Goal: Task Accomplishment & Management: Complete application form

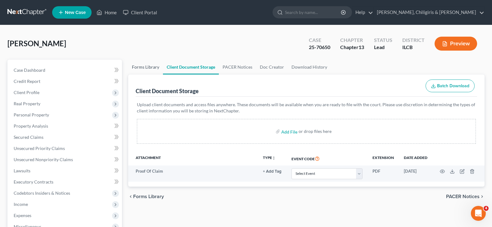
click at [150, 67] on link "Forms Library" at bounding box center [145, 67] width 35 height 15
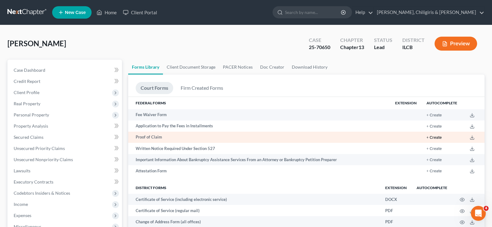
click at [437, 138] on button "+ Create" at bounding box center [433, 138] width 15 height 4
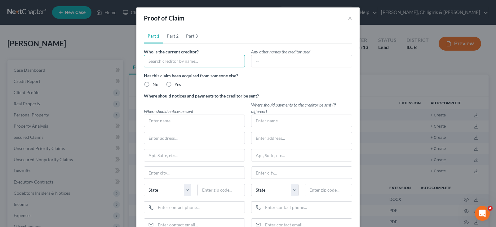
click at [155, 57] on input "text" at bounding box center [194, 61] width 101 height 12
type input "[PERSON_NAME]"
click at [153, 84] on label "No" at bounding box center [156, 84] width 6 height 6
click at [155, 84] on input "No" at bounding box center [157, 83] width 4 height 4
radio input "true"
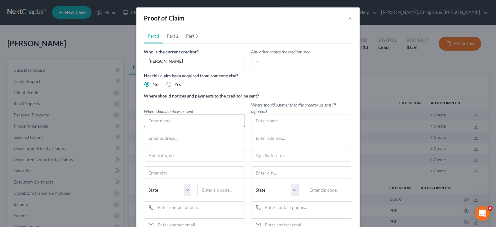
click at [153, 123] on input "text" at bounding box center [194, 121] width 100 height 12
type input "P"
type input "[PERSON_NAME]"
type input "[STREET_ADDRESS][PERSON_NAME]"
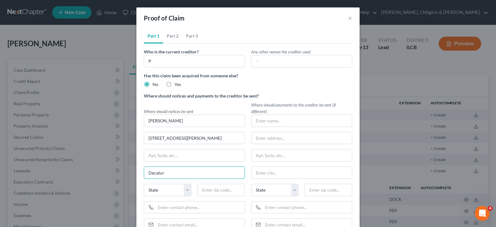
type input "Decatur"
select select "14"
type input "62523"
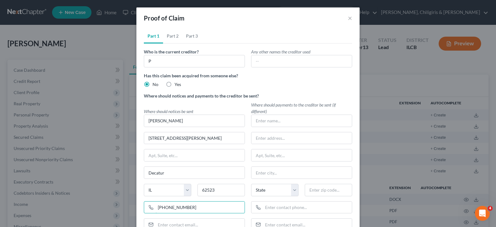
type input "[PHONE_NUMBER]"
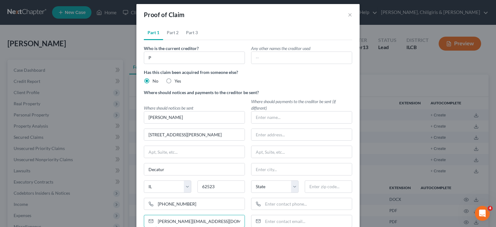
type input "[PERSON_NAME][EMAIL_ADDRESS][DOMAIN_NAME]"
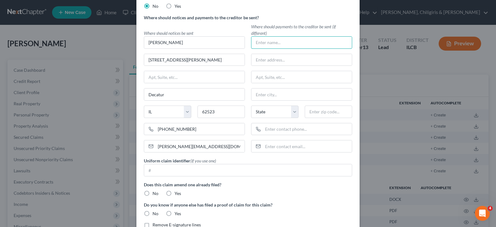
scroll to position [113, 0]
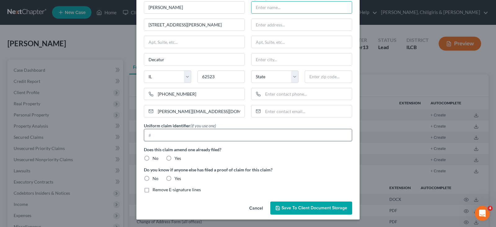
click at [149, 133] on input "text" at bounding box center [248, 135] width 208 height 12
type input "2018-D-56"
click at [153, 158] on label "No" at bounding box center [156, 158] width 6 height 6
click at [155, 158] on input "No" at bounding box center [157, 157] width 4 height 4
radio input "true"
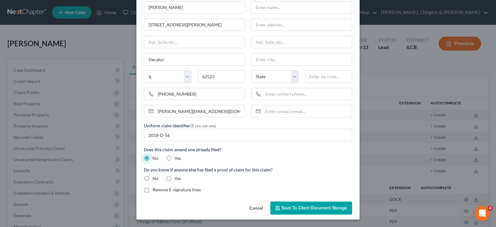
click at [153, 179] on label "No" at bounding box center [156, 178] width 6 height 6
click at [155, 179] on input "No" at bounding box center [157, 177] width 4 height 4
radio input "true"
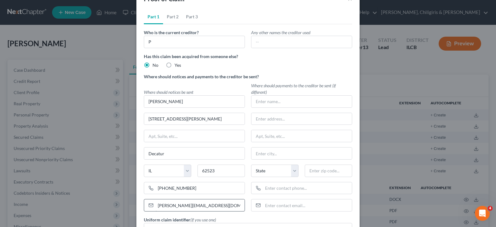
scroll to position [12, 0]
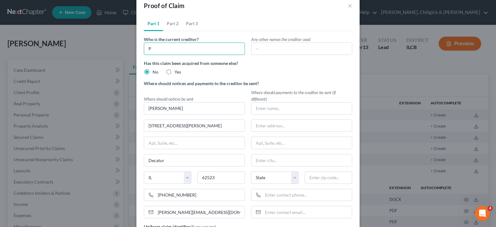
click at [173, 51] on input "P" at bounding box center [194, 48] width 101 height 12
type input "[PERSON_NAME]"
click at [167, 24] on link "Part 2" at bounding box center [172, 23] width 19 height 15
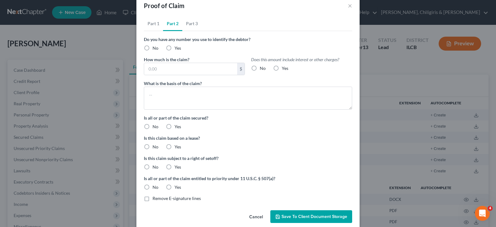
click at [153, 49] on label "No" at bounding box center [156, 48] width 6 height 6
click at [155, 49] on input "No" at bounding box center [157, 47] width 4 height 4
radio input "true"
click at [150, 68] on input "text" at bounding box center [190, 69] width 93 height 12
type input "22,816.23"
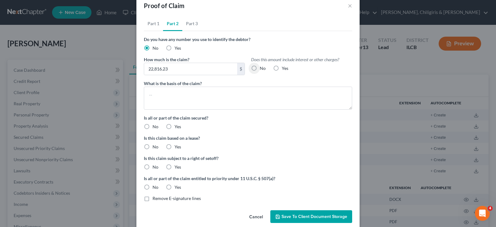
click at [260, 67] on label "No" at bounding box center [263, 68] width 6 height 6
click at [262, 67] on input "No" at bounding box center [264, 67] width 4 height 4
radio input "true"
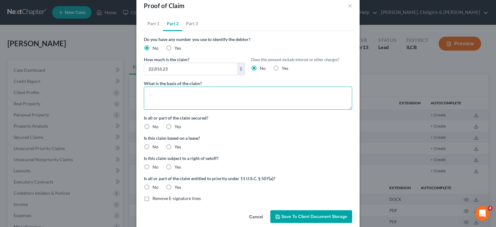
click at [208, 90] on textarea at bounding box center [248, 98] width 208 height 23
type textarea "Domestic Support obligations"
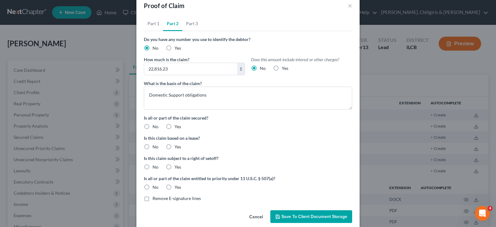
click at [153, 126] on label "No" at bounding box center [156, 126] width 6 height 6
click at [155, 126] on input "No" at bounding box center [157, 125] width 4 height 4
radio input "true"
click at [153, 146] on label "No" at bounding box center [156, 147] width 6 height 6
click at [155, 146] on input "No" at bounding box center [157, 146] width 4 height 4
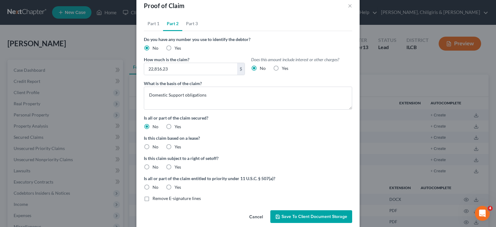
radio input "true"
click at [153, 166] on label "No" at bounding box center [156, 167] width 6 height 6
click at [155, 166] on input "No" at bounding box center [157, 166] width 4 height 4
radio input "true"
click at [175, 185] on label "Yes" at bounding box center [178, 187] width 7 height 6
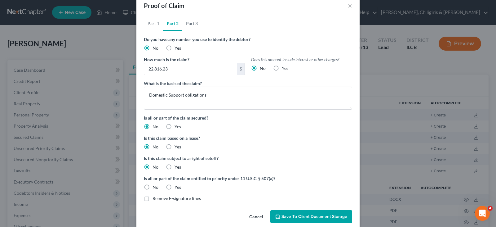
click at [177, 185] on input "Yes" at bounding box center [179, 186] width 4 height 4
radio input "true"
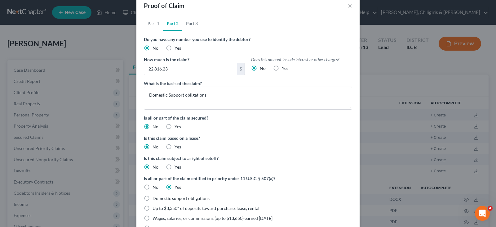
click at [153, 197] on label "Domestic support obligations" at bounding box center [181, 198] width 57 height 6
click at [155, 197] on input "Domestic support obligations" at bounding box center [157, 197] width 4 height 4
radio input "true"
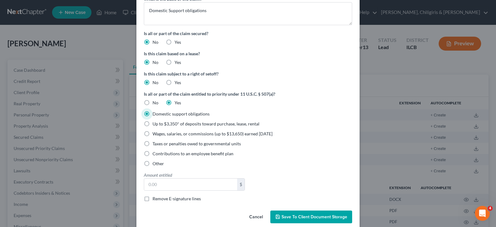
scroll to position [98, 0]
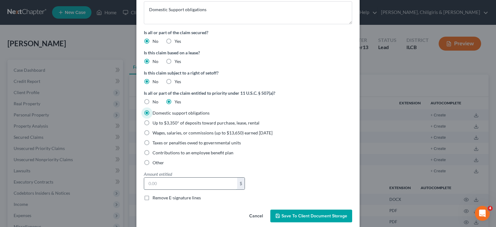
click at [180, 183] on input "text" at bounding box center [190, 183] width 93 height 12
type input "22,816.23"
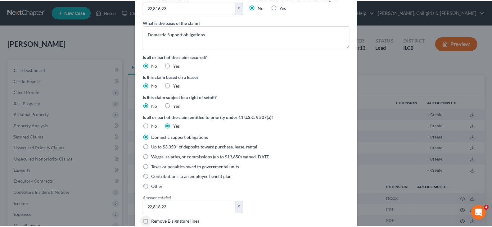
scroll to position [0, 0]
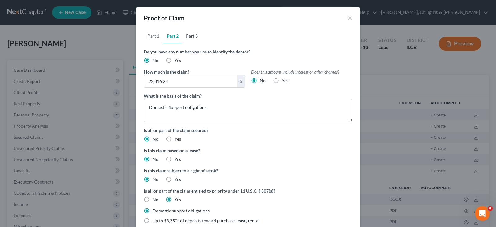
click at [191, 37] on link "Part 3" at bounding box center [191, 36] width 19 height 15
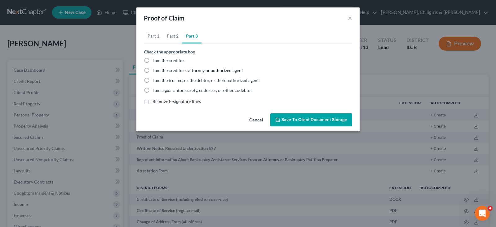
click at [153, 70] on label "I am the creditor's attorney or authorized agent" at bounding box center [198, 70] width 91 height 6
click at [155, 70] on input "I am the creditor's attorney or authorized agent" at bounding box center [157, 69] width 4 height 4
radio input "true"
click at [293, 121] on span "Save to Client Document Storage" at bounding box center [315, 119] width 66 height 5
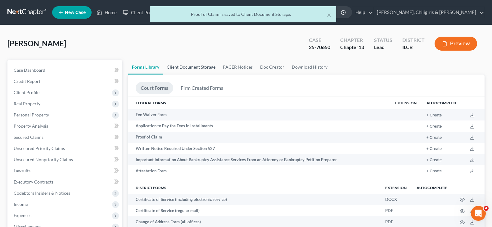
click at [188, 66] on link "Client Document Storage" at bounding box center [191, 67] width 56 height 15
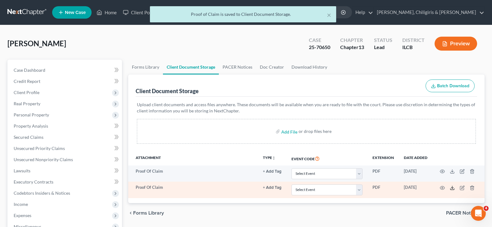
click at [451, 188] on polyline at bounding box center [452, 187] width 2 height 1
